Goal: Obtain resource: Download file/media

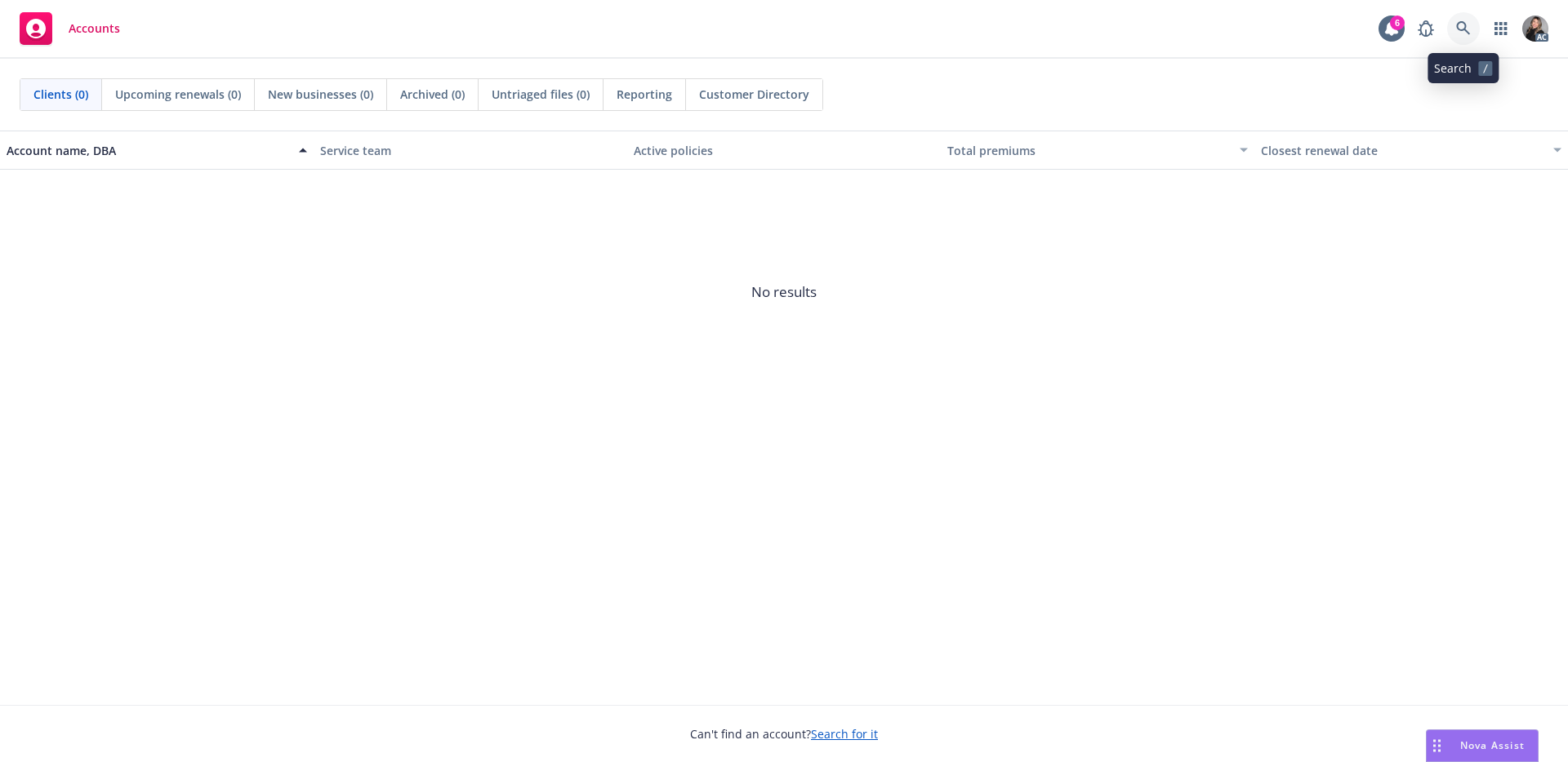
click at [1461, 29] on icon at bounding box center [1463, 28] width 15 height 15
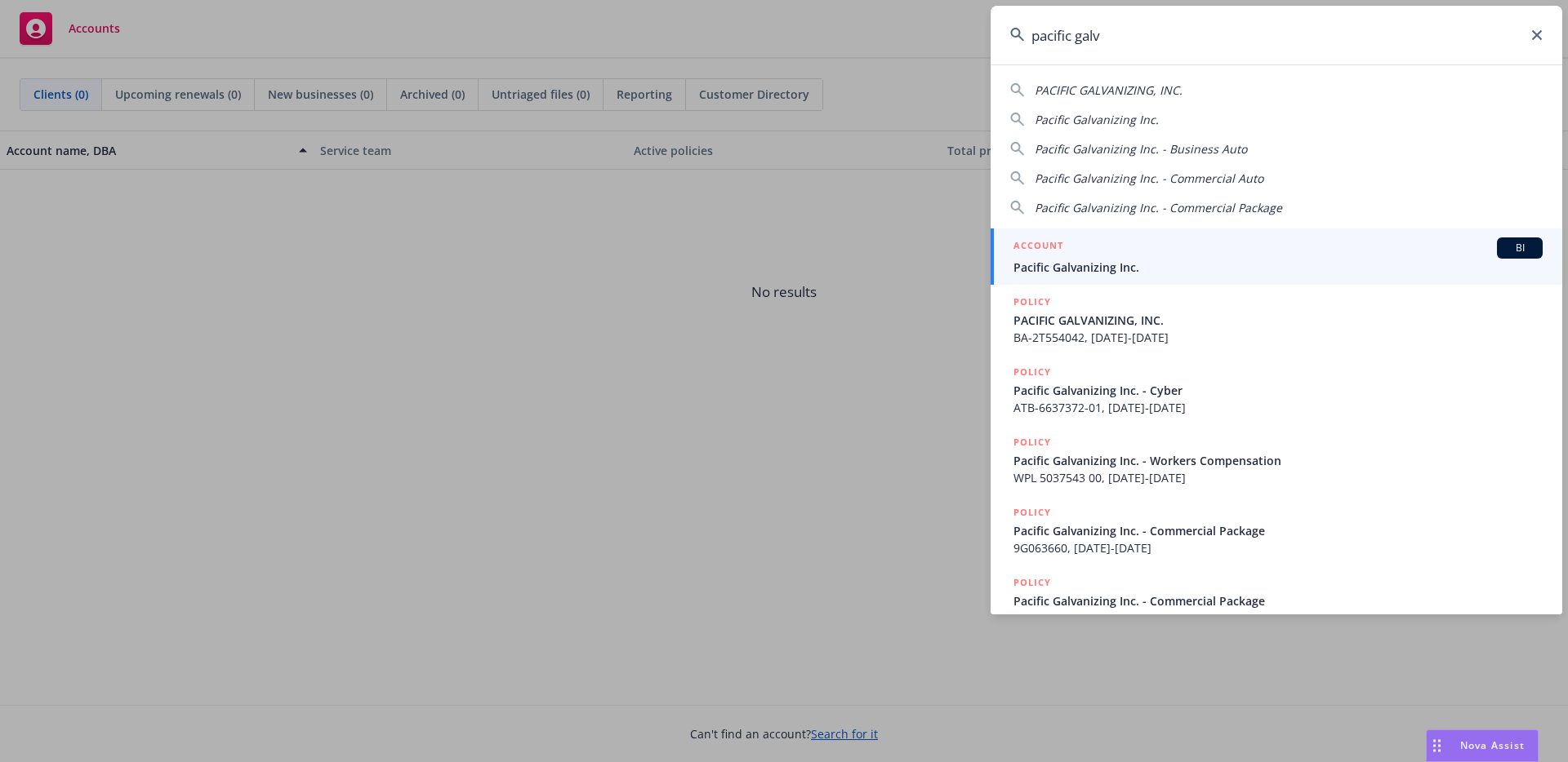
type input "pacific galv"
click at [1121, 260] on span "Pacific Galvanizing Inc." at bounding box center [1278, 268] width 529 height 18
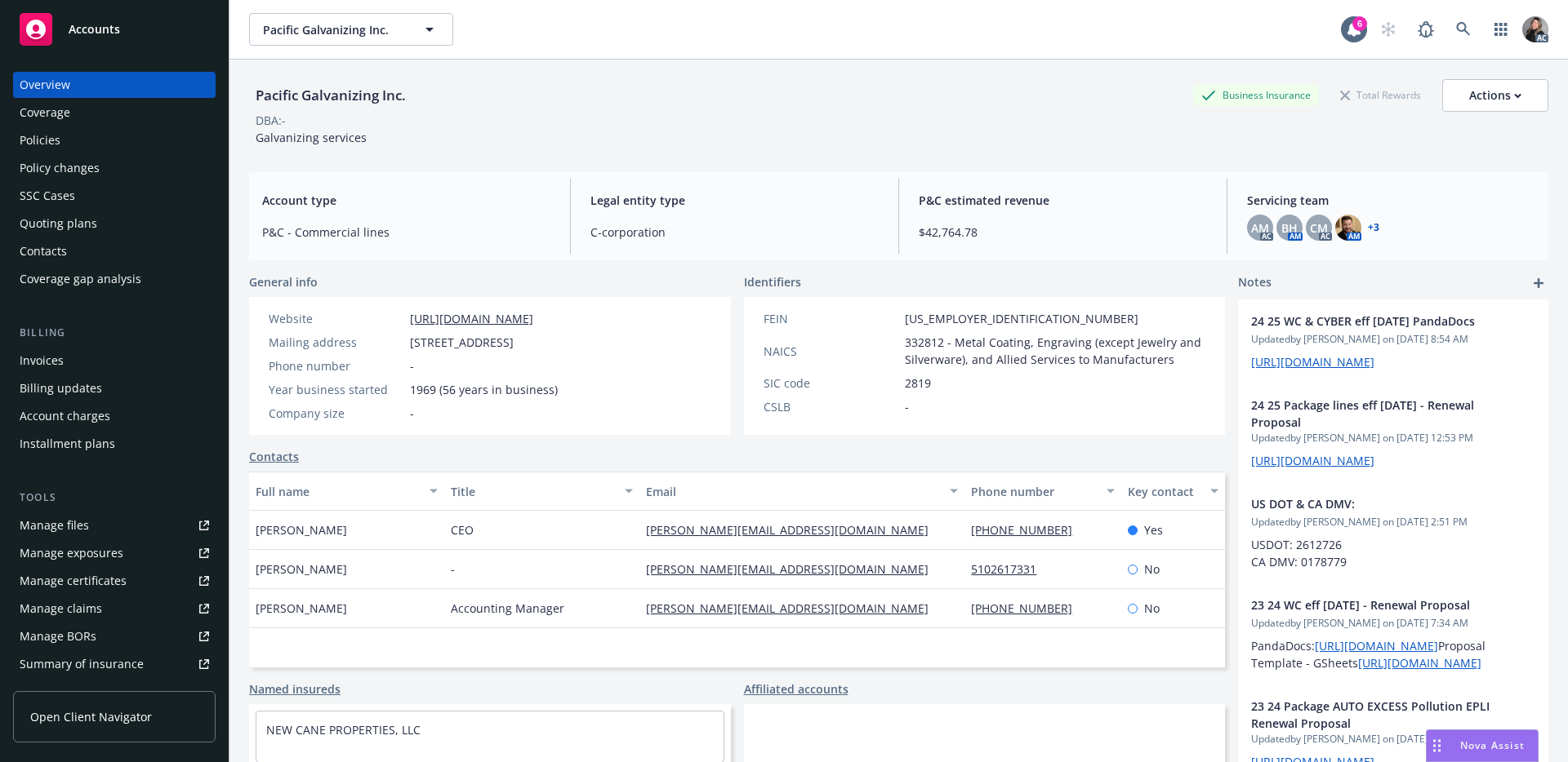
click at [74, 608] on div "Manage claims" at bounding box center [61, 609] width 83 height 26
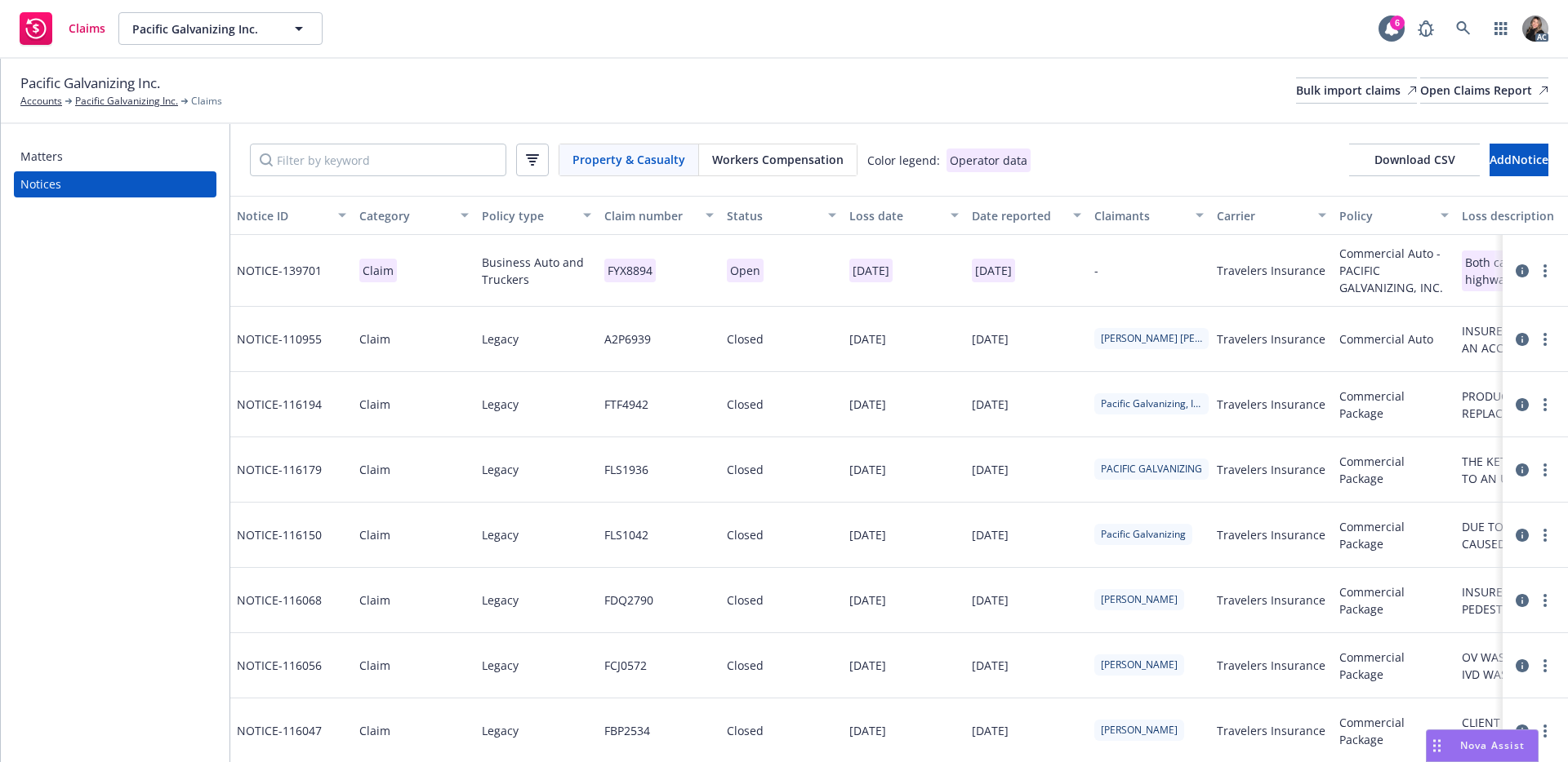
click at [800, 158] on span "Workers Compensation" at bounding box center [778, 160] width 132 height 18
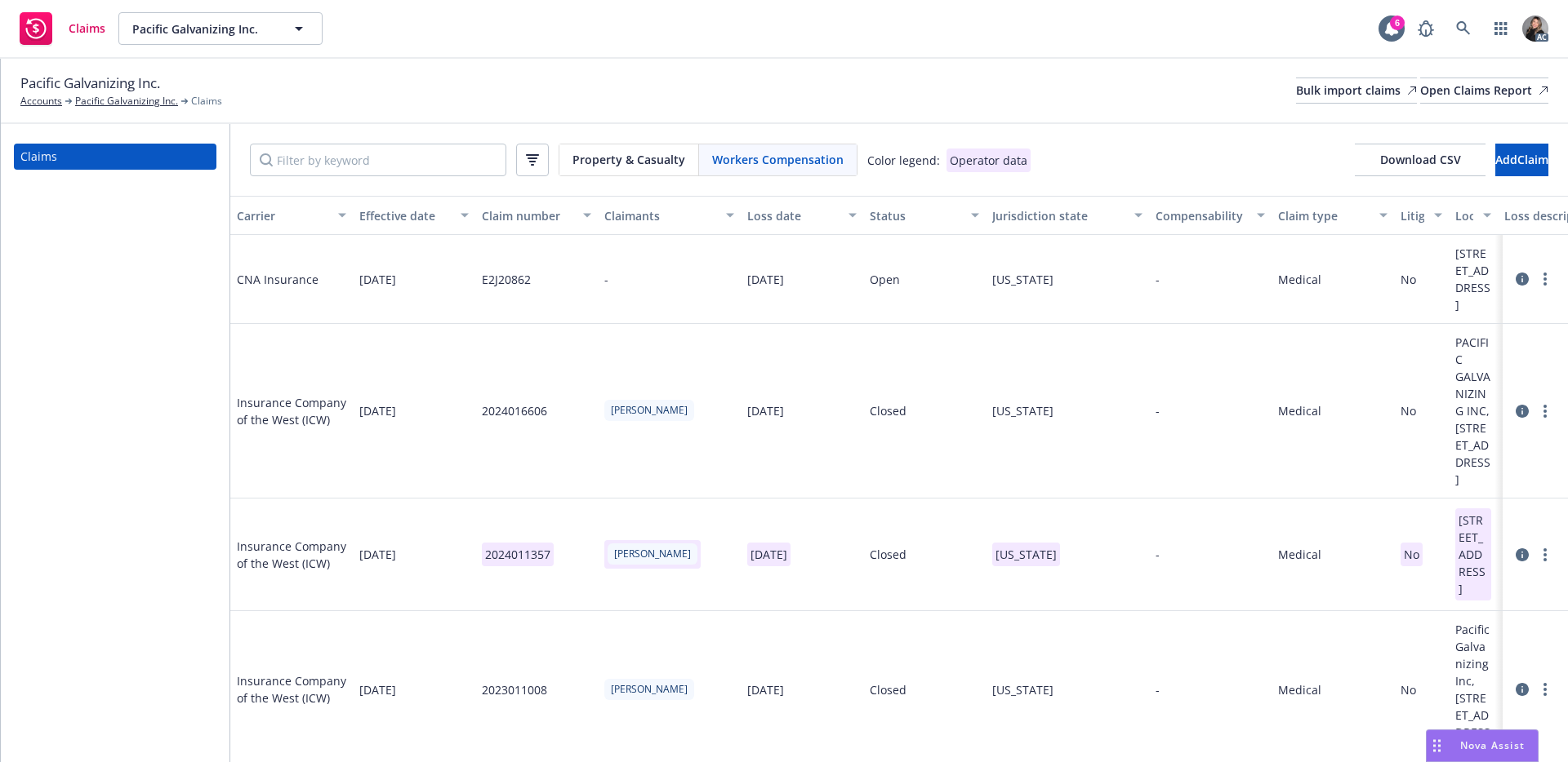
click at [1515, 285] on icon at bounding box center [1521, 279] width 13 height 13
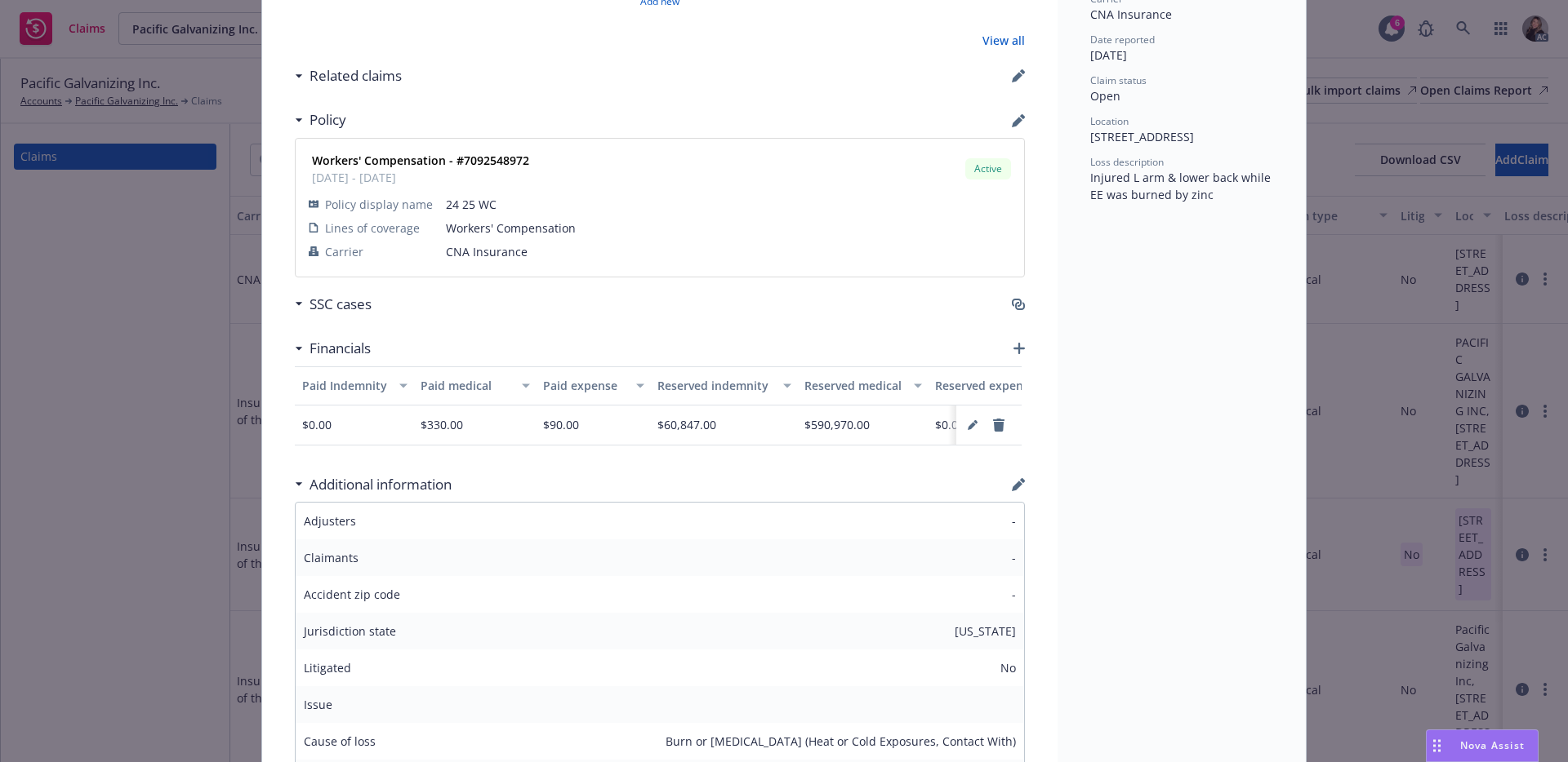
scroll to position [0, 358]
click at [1109, 402] on div "Claim number - Loss date [DATE] Claim category Claim Policy type Workers Compen…" at bounding box center [1181, 643] width 249 height 1709
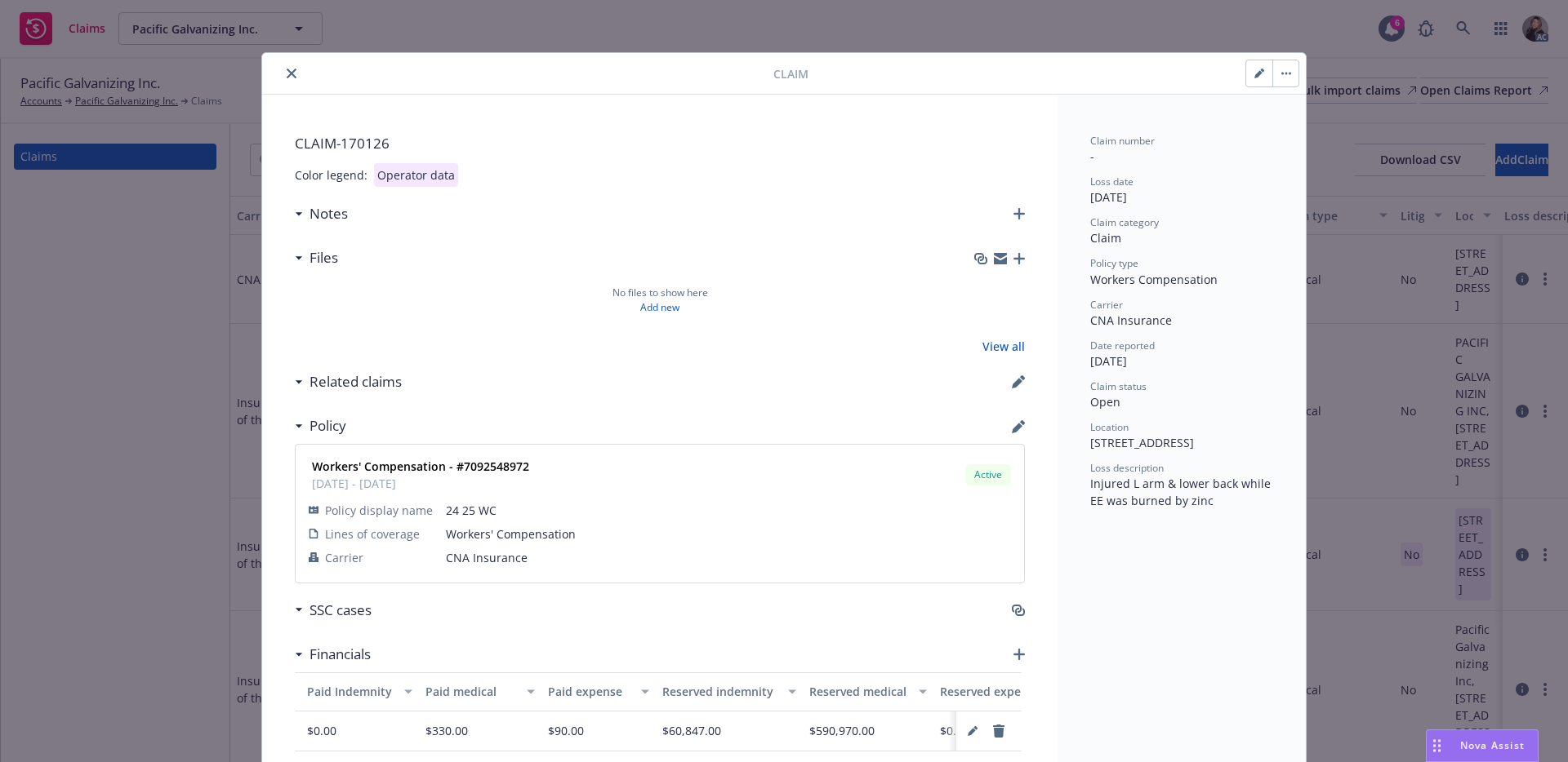
click at [292, 73] on button "close" at bounding box center [292, 74] width 19 height 19
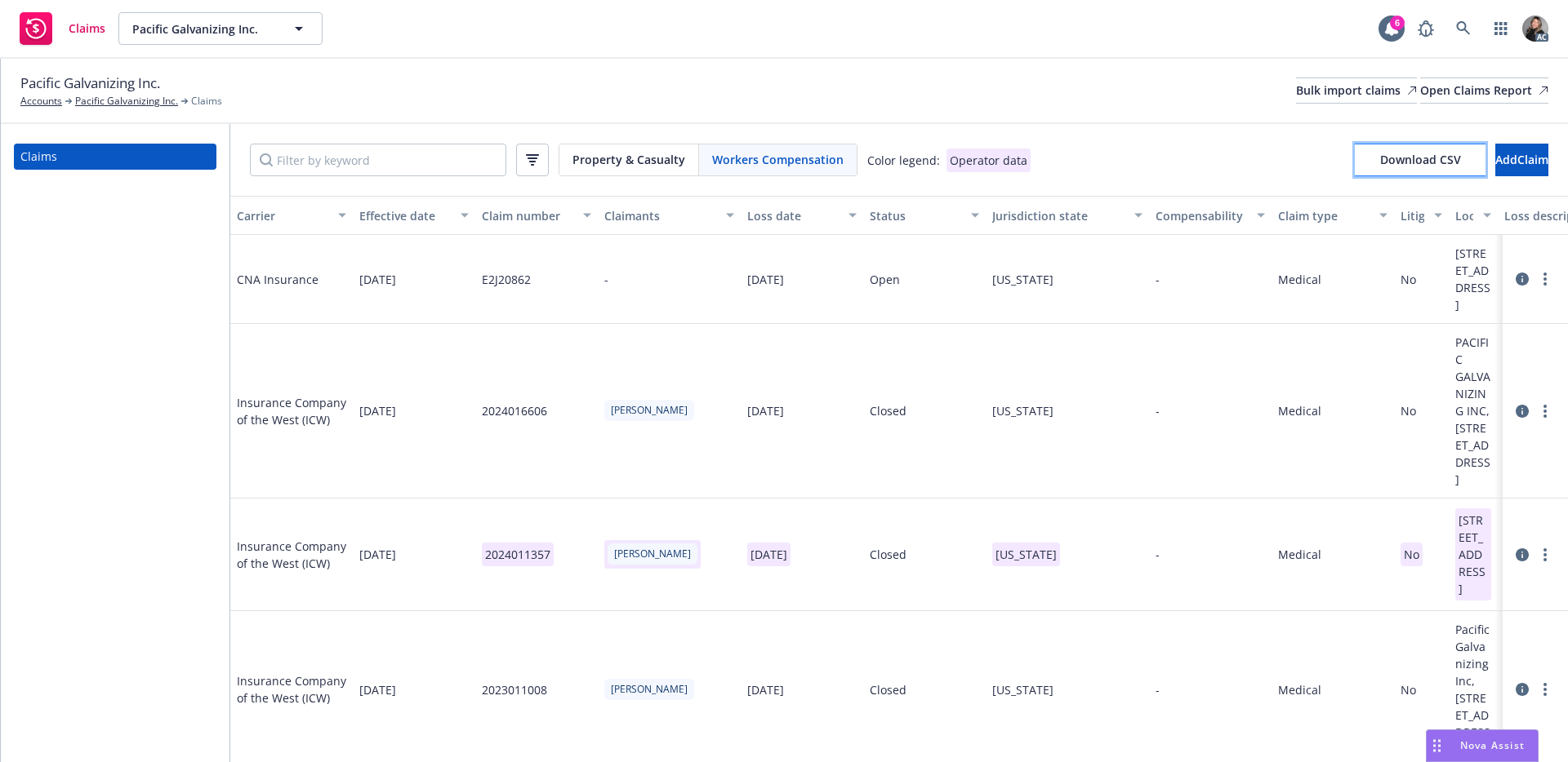
click at [1355, 169] on button "Download CSV" at bounding box center [1420, 160] width 131 height 32
